Goal: Task Accomplishment & Management: Complete application form

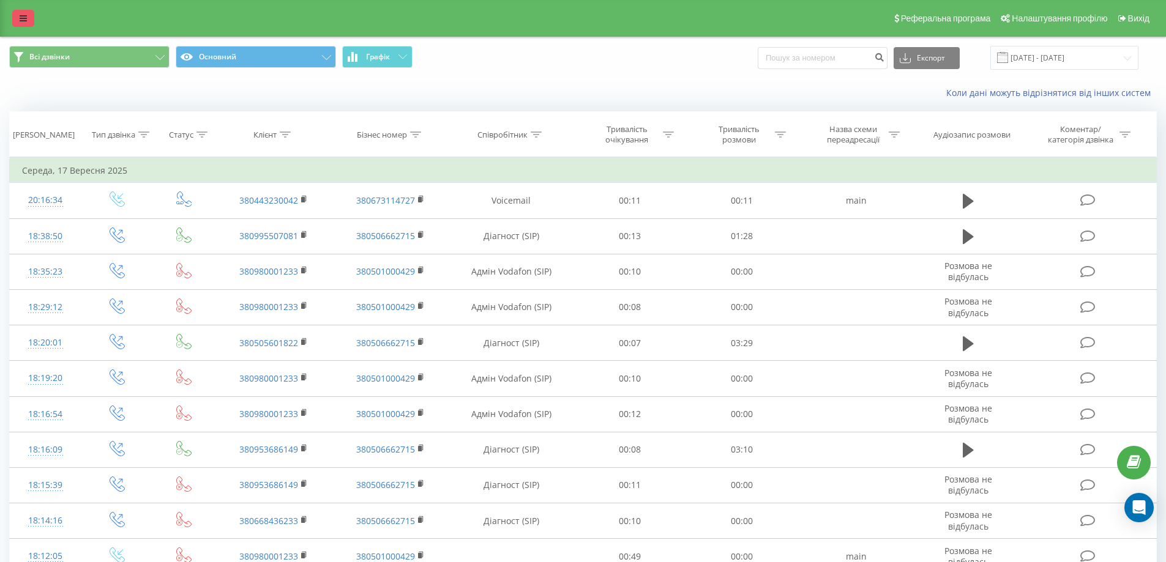
click at [18, 16] on link at bounding box center [23, 18] width 22 height 17
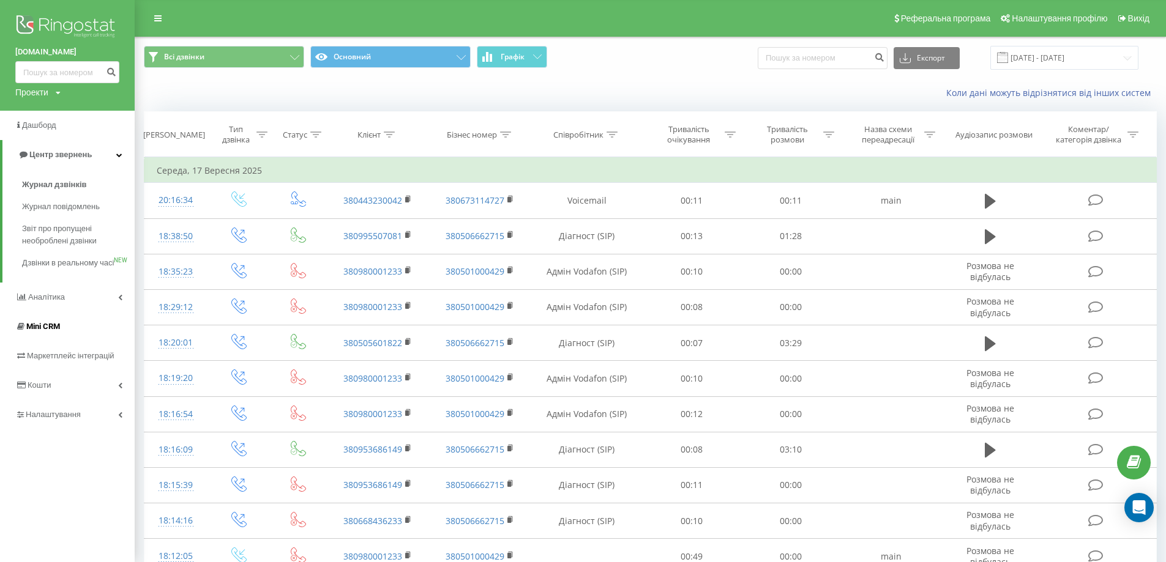
click at [51, 331] on span "Mini CRM" at bounding box center [43, 326] width 34 height 9
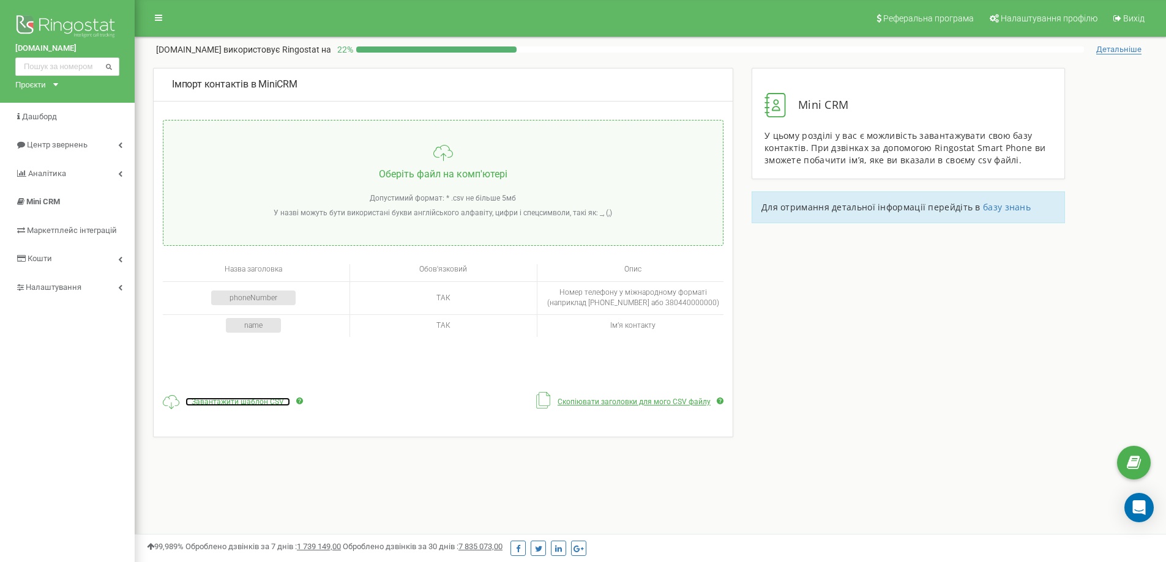
click at [270, 403] on span "Завантажити шаблон CSV" at bounding box center [238, 402] width 92 height 9
click at [452, 176] on input "file" at bounding box center [442, 183] width 559 height 125
click at [448, 174] on input "file" at bounding box center [442, 183] width 559 height 125
click at [581, 400] on span "Скопіювати заголовки для мого CSV файлу" at bounding box center [633, 402] width 153 height 9
click at [441, 173] on input "file" at bounding box center [442, 183] width 559 height 125
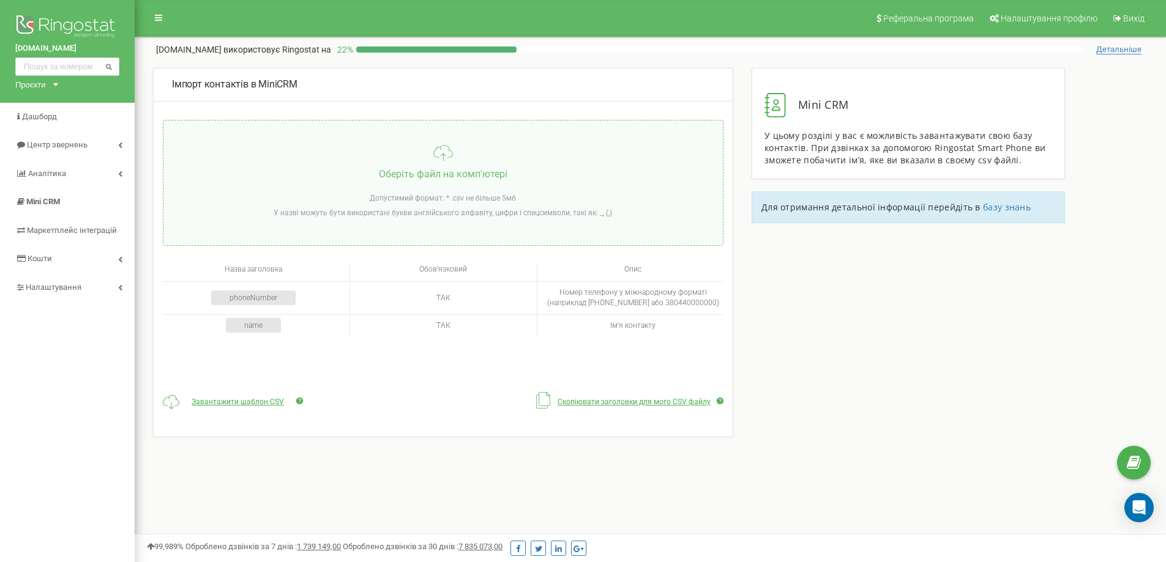
type input "C:\fakepath\апапрар.csv"
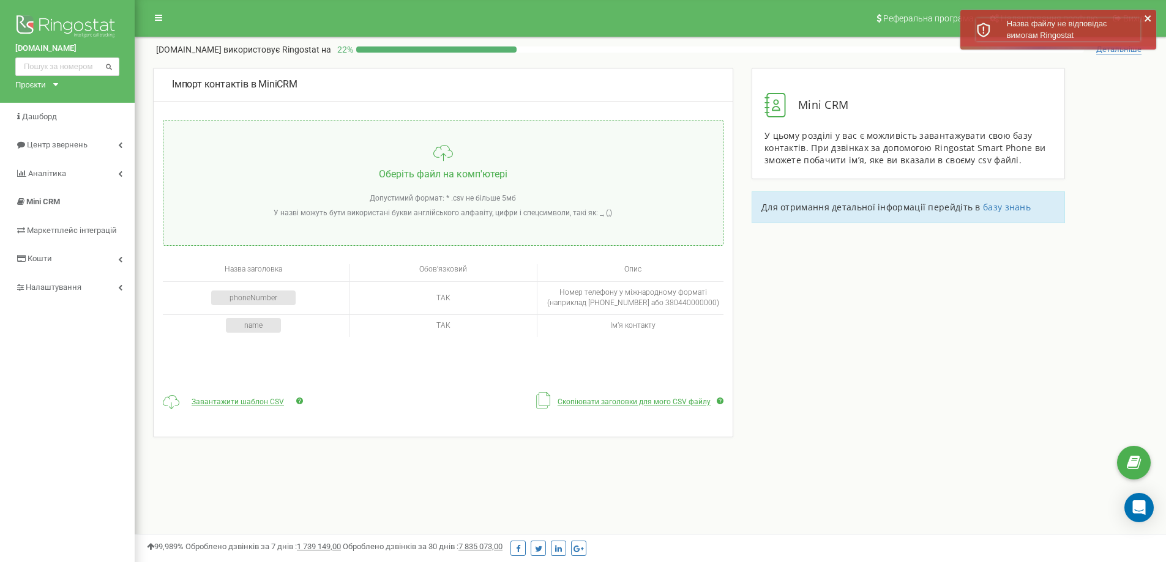
click at [1070, 34] on span "Назва файлу не відповідає вимогам Ringostat" at bounding box center [1057, 29] width 100 height 21
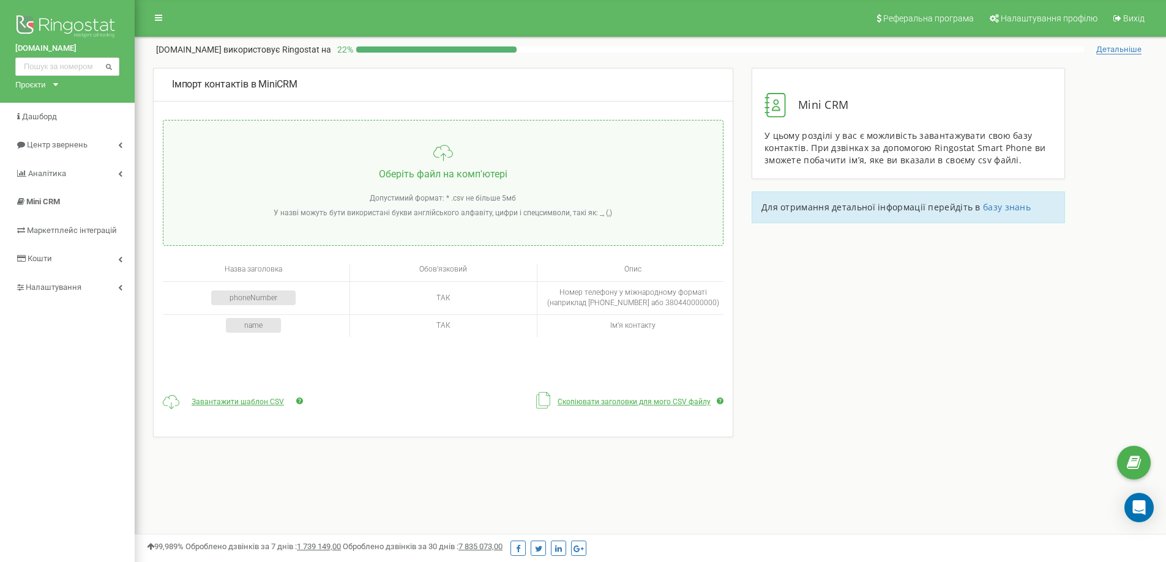
click at [639, 402] on span "Скопіювати заголовки для мого CSV файлу" at bounding box center [633, 402] width 153 height 9
click at [229, 404] on span "Завантажити шаблон CSV" at bounding box center [238, 402] width 92 height 9
click at [483, 165] on input "file" at bounding box center [442, 183] width 559 height 125
type input "C:\fakepath\Ringostat_Template_Numbers (1).csv"
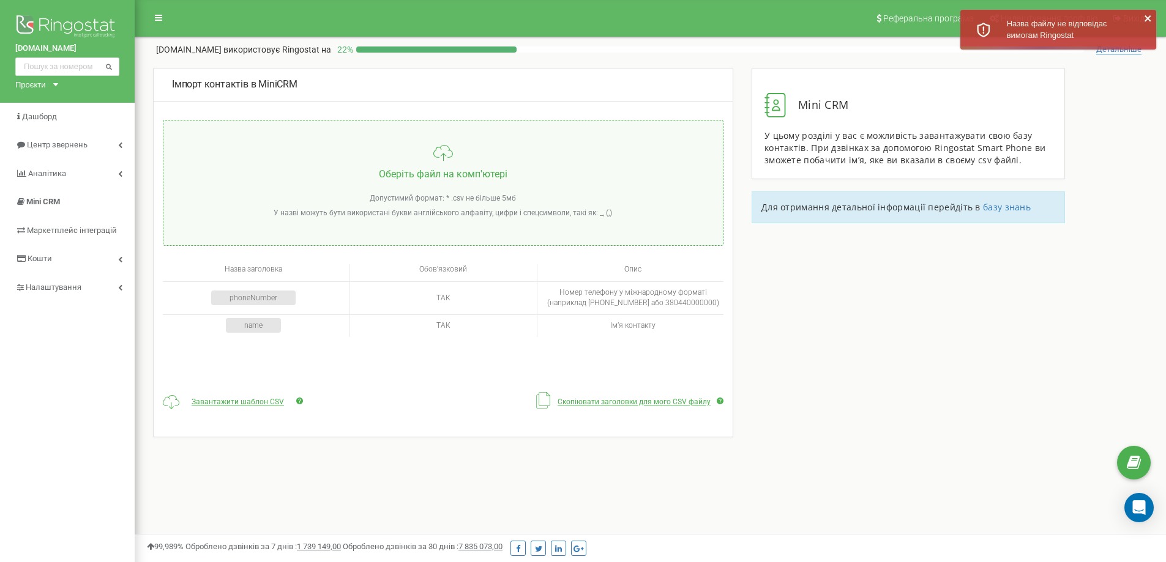
click at [1041, 42] on div "Назва файлу не відповідає вимогам Ringostat" at bounding box center [1058, 30] width 196 height 40
click at [266, 302] on div "phoneNumber" at bounding box center [253, 298] width 84 height 15
click at [639, 319] on td "Імʼя контакту" at bounding box center [630, 326] width 187 height 23
click at [637, 298] on td "Номер телефону у міжнародному форматі (наприклад [PHONE_NUMBER] або 38044000000…" at bounding box center [630, 298] width 187 height 32
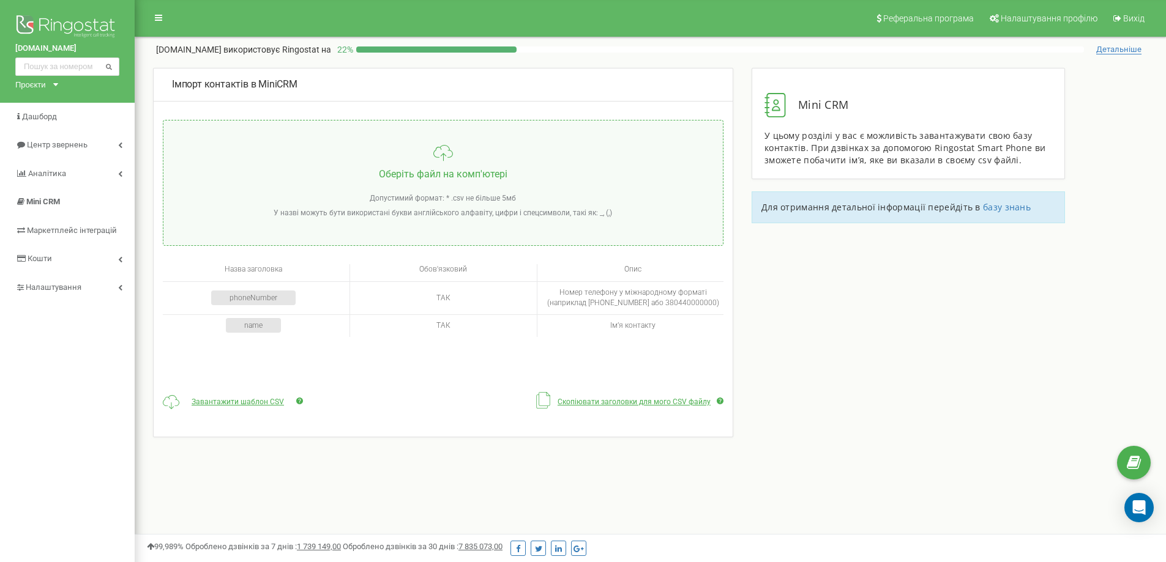
click at [683, 299] on span "Номер телефону у міжнародному форматі (наприклад [PHONE_NUMBER] або 38044000000…" at bounding box center [633, 297] width 172 height 19
click at [1012, 205] on span "базу знань" at bounding box center [1007, 207] width 48 height 12
click at [412, 172] on input "file" at bounding box center [442, 183] width 559 height 125
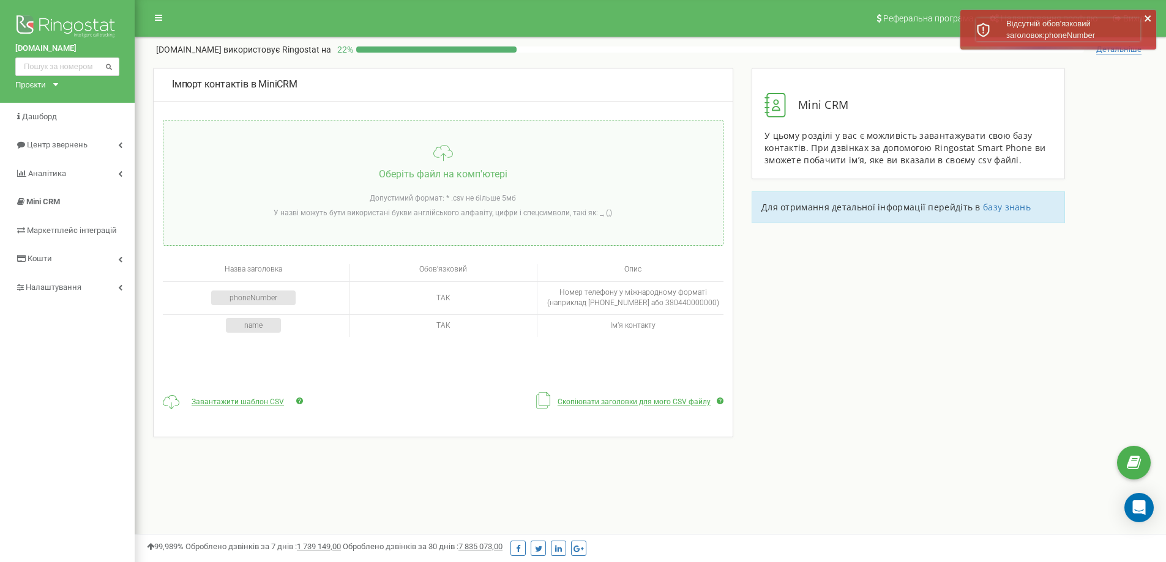
click at [1058, 32] on p "Відсутній обов'язковий заголовок: phoneNumber" at bounding box center [1073, 29] width 134 height 23
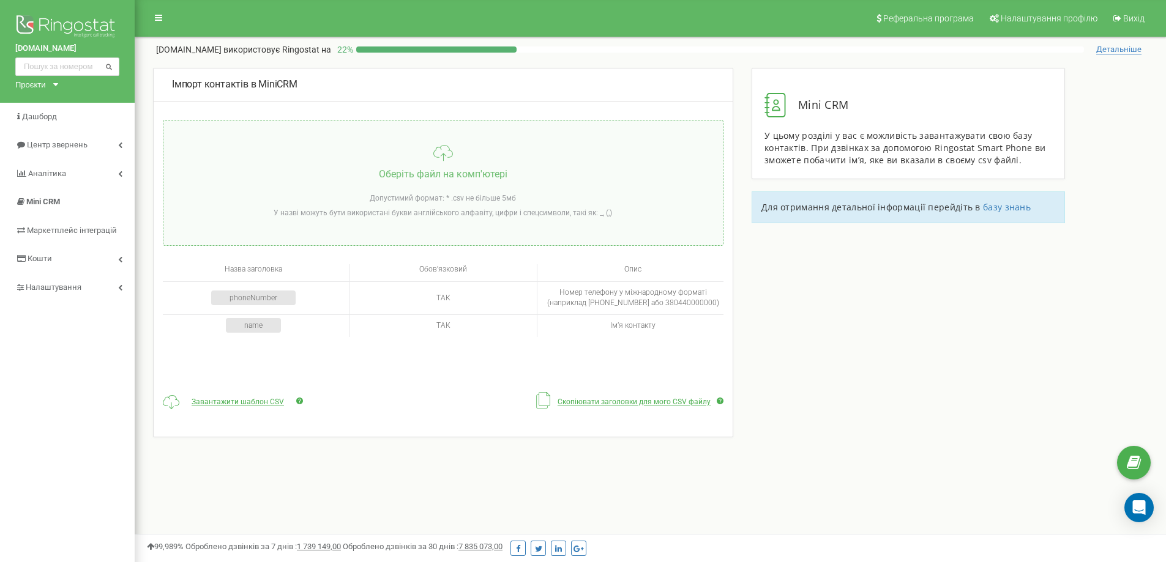
click at [433, 177] on input "file" at bounding box center [442, 183] width 559 height 125
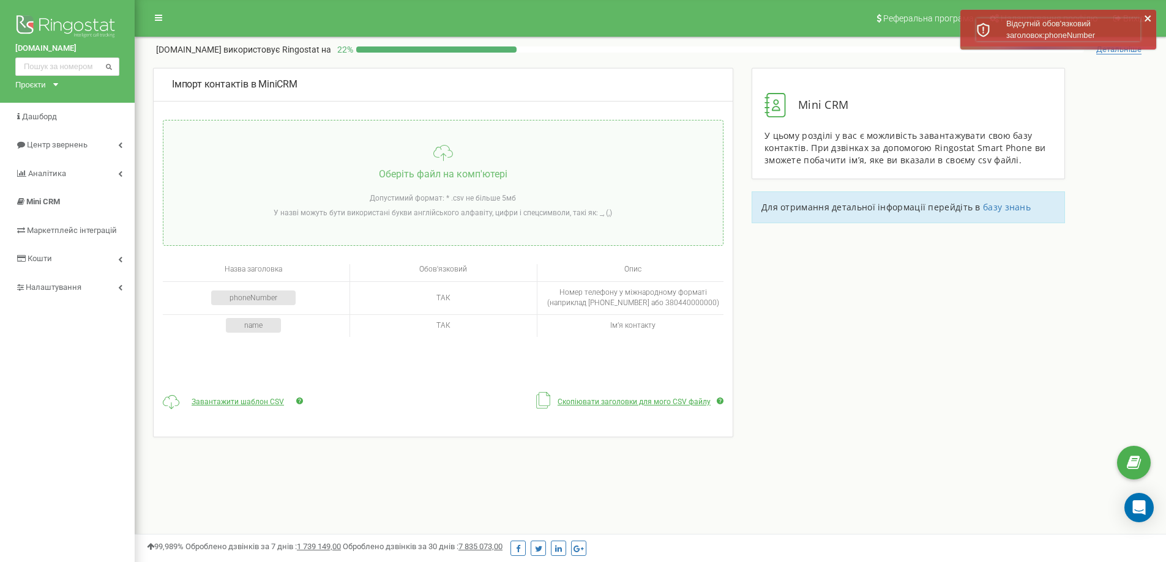
click at [1051, 40] on p "Відсутній обов'язковий заголовок: phoneNumber" at bounding box center [1073, 29] width 134 height 23
click at [276, 296] on div "phoneNumber" at bounding box center [253, 298] width 84 height 15
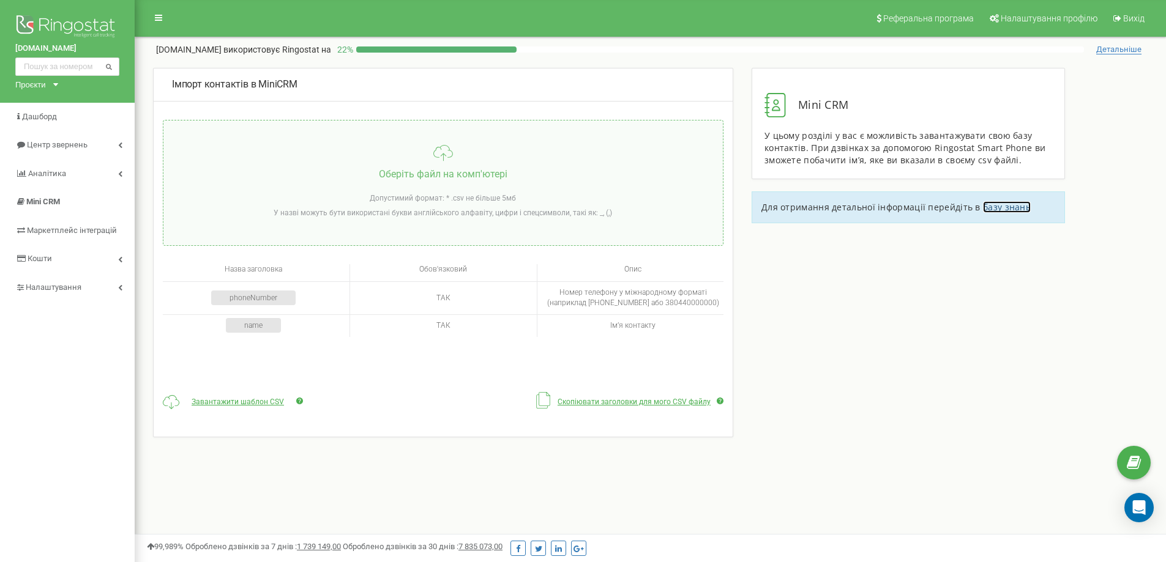
click at [988, 206] on span "базу знань" at bounding box center [1007, 207] width 48 height 12
click at [255, 401] on span "Завантажити шаблон CSV" at bounding box center [238, 402] width 92 height 9
click at [994, 213] on p "Для отримання детальної інформації перейдіть в базу знань" at bounding box center [908, 207] width 294 height 12
click at [994, 206] on span "базу знань" at bounding box center [1007, 207] width 48 height 12
